Goal: Information Seeking & Learning: Learn about a topic

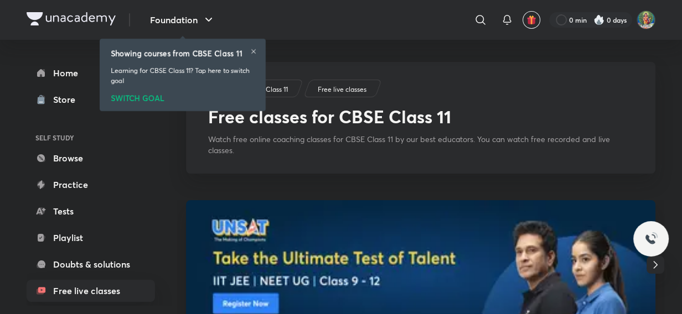
click at [142, 100] on div "SWITCH GOAL" at bounding box center [183, 96] width 144 height 12
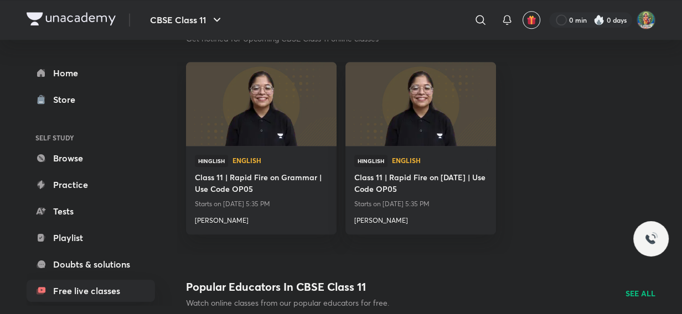
scroll to position [966, 0]
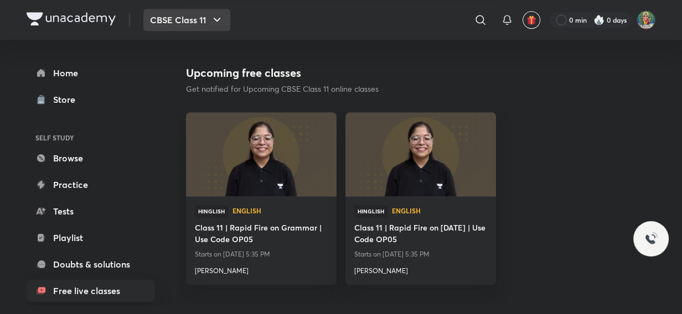
click at [179, 11] on button "CBSE Class 11" at bounding box center [186, 20] width 87 height 22
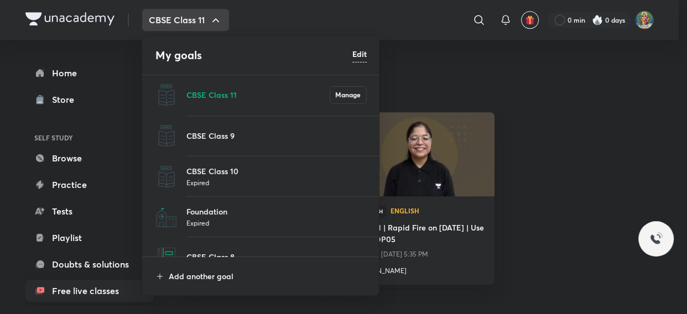
click at [602, 101] on div at bounding box center [343, 157] width 687 height 314
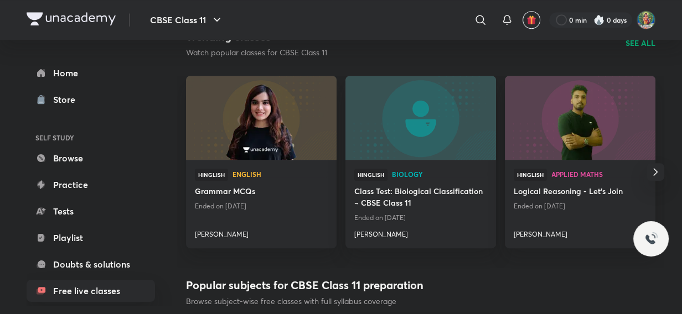
scroll to position [543, 0]
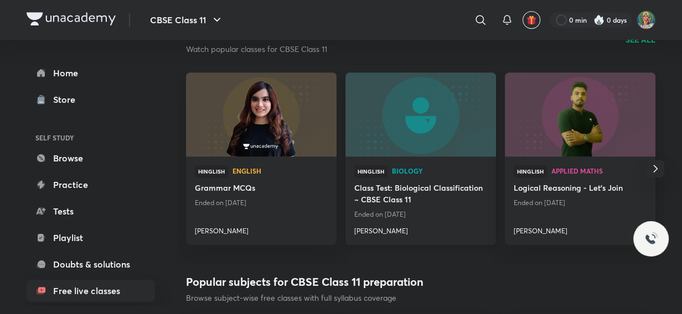
click at [653, 170] on icon "button" at bounding box center [654, 168] width 13 height 13
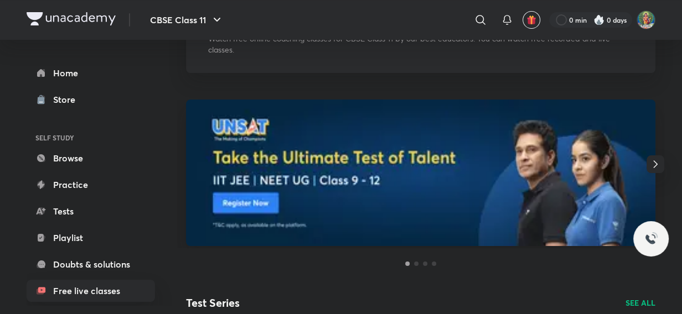
scroll to position [107, 0]
